Goal: Check status: Check status

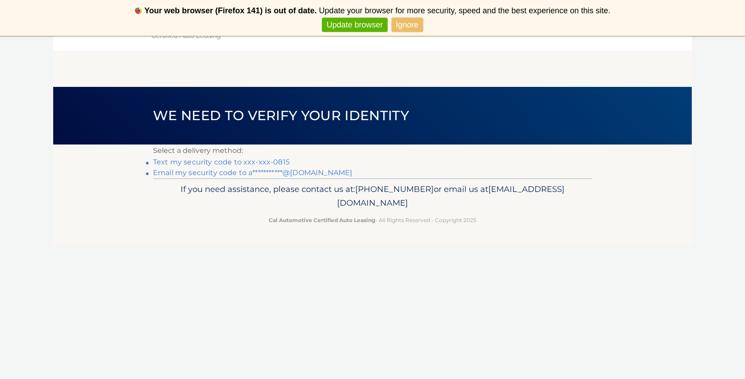
click at [218, 161] on link "Text my security code to xxx-xxx-0815" at bounding box center [221, 162] width 137 height 8
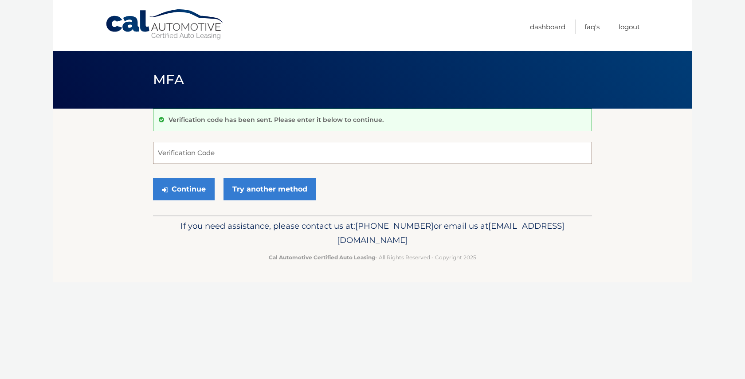
click at [320, 155] on input "Verification Code" at bounding box center [372, 153] width 439 height 22
type input "854916"
click at [176, 177] on div "Continue Try another method" at bounding box center [372, 190] width 439 height 30
click at [178, 184] on button "Continue" at bounding box center [184, 189] width 62 height 22
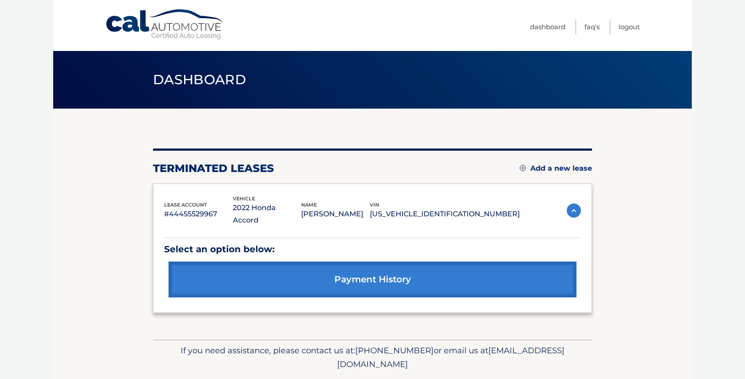
click at [291, 266] on link "payment history" at bounding box center [373, 280] width 408 height 36
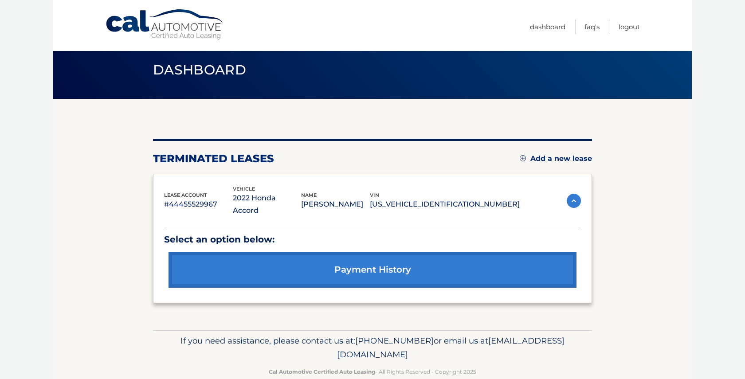
scroll to position [16, 0]
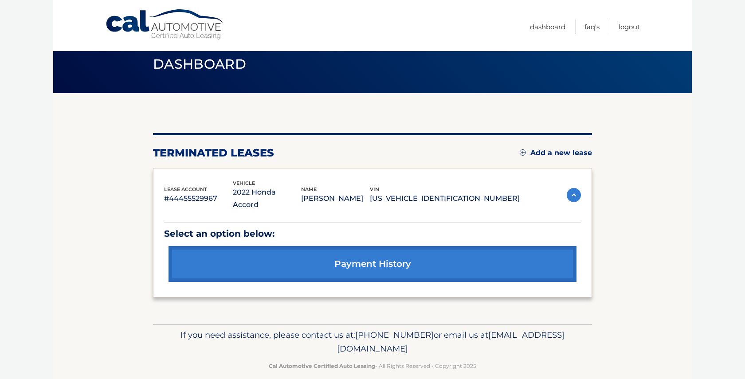
click at [572, 191] on img at bounding box center [574, 195] width 14 height 14
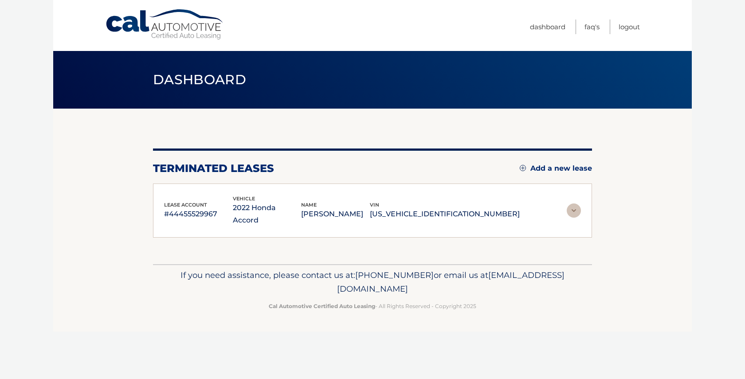
click at [575, 204] on img at bounding box center [574, 211] width 14 height 14
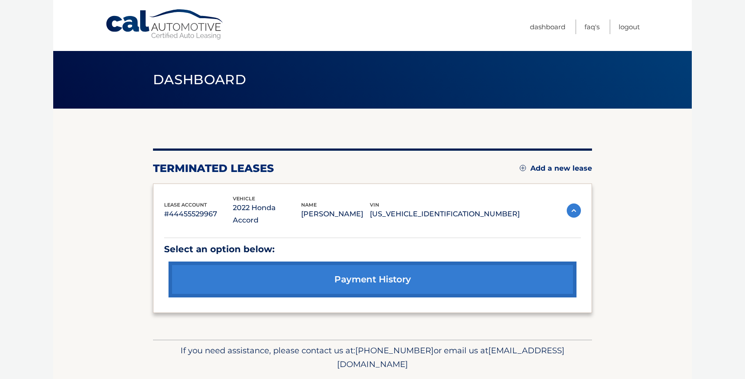
click at [503, 262] on link "payment history" at bounding box center [373, 280] width 408 height 36
